Goal: Information Seeking & Learning: Learn about a topic

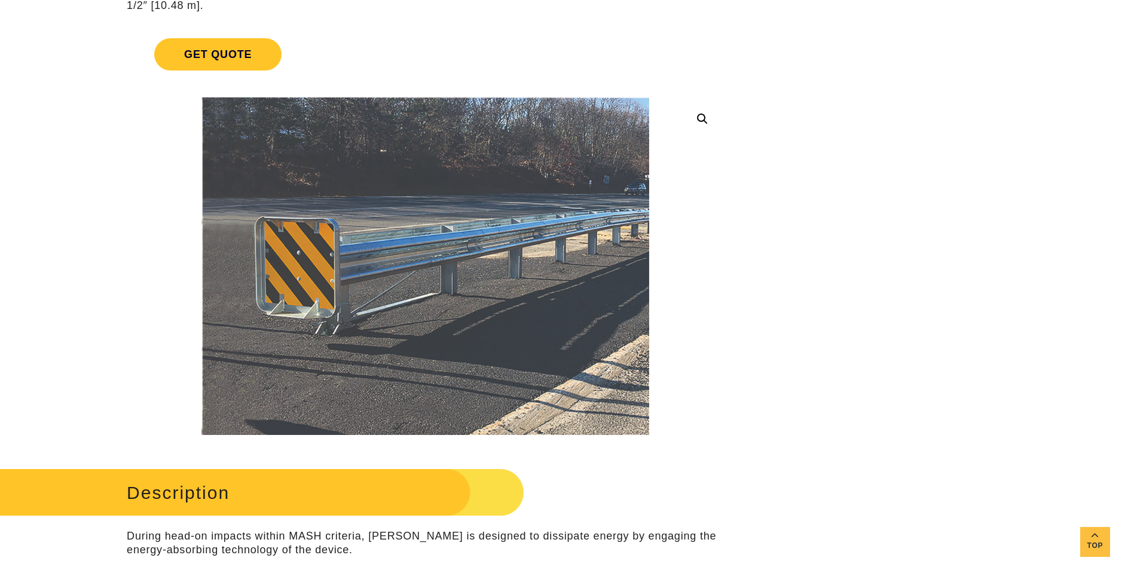
scroll to position [239, 0]
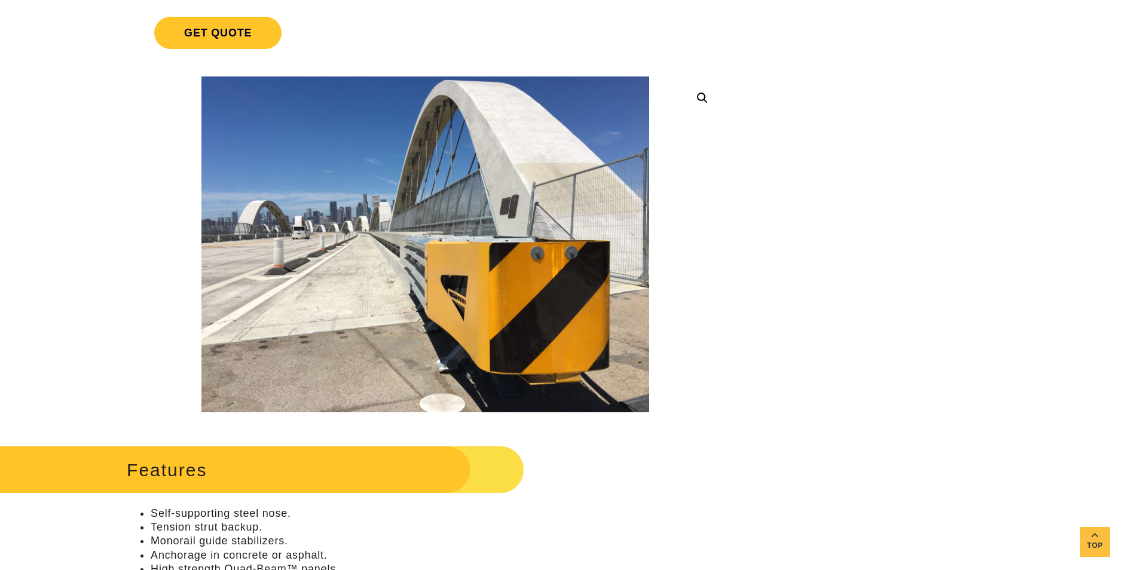
scroll to position [239, 0]
